Goal: Task Accomplishment & Management: Use online tool/utility

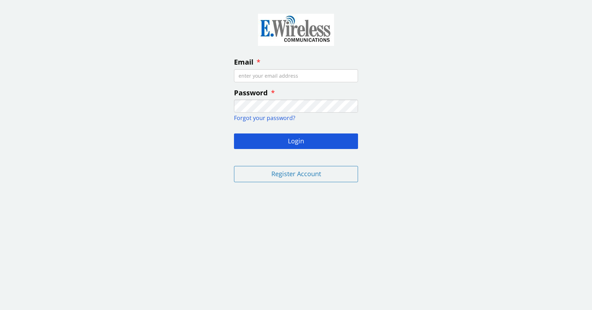
type input "j"
click at [238, 74] on input "h@[DOMAIN_NAME]" at bounding box center [296, 75] width 124 height 13
type input "[EMAIL_ADDRESS][DOMAIN_NAME]"
click at [234, 133] on button "Login" at bounding box center [296, 141] width 124 height 16
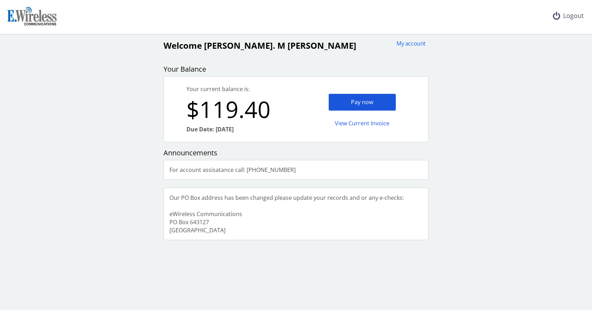
click at [343, 102] on div "Pay now" at bounding box center [363, 101] width 68 height 17
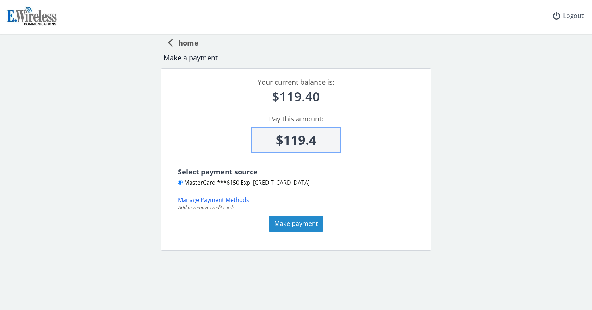
click at [300, 224] on button "Make payment" at bounding box center [296, 224] width 55 height 16
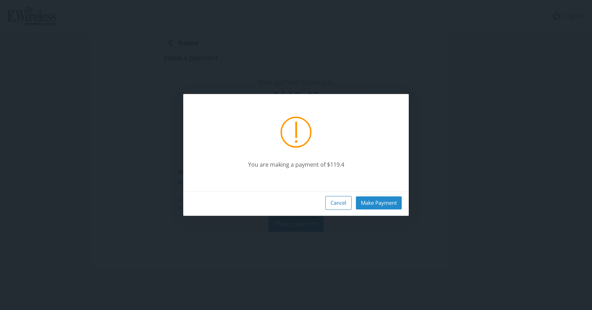
click at [369, 201] on button "Make Payment" at bounding box center [379, 202] width 46 height 13
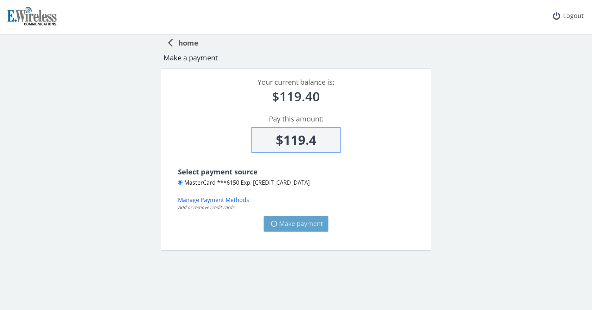
type input "$0"
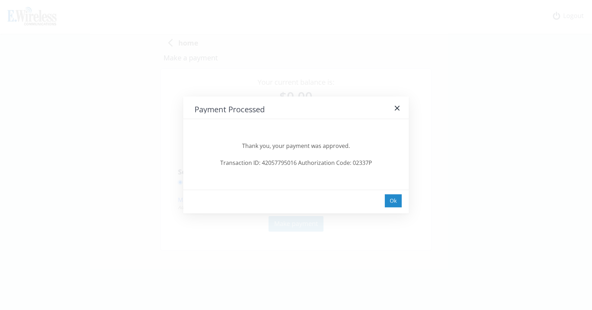
click at [392, 200] on div "Ok" at bounding box center [393, 200] width 17 height 13
